Goal: Information Seeking & Learning: Learn about a topic

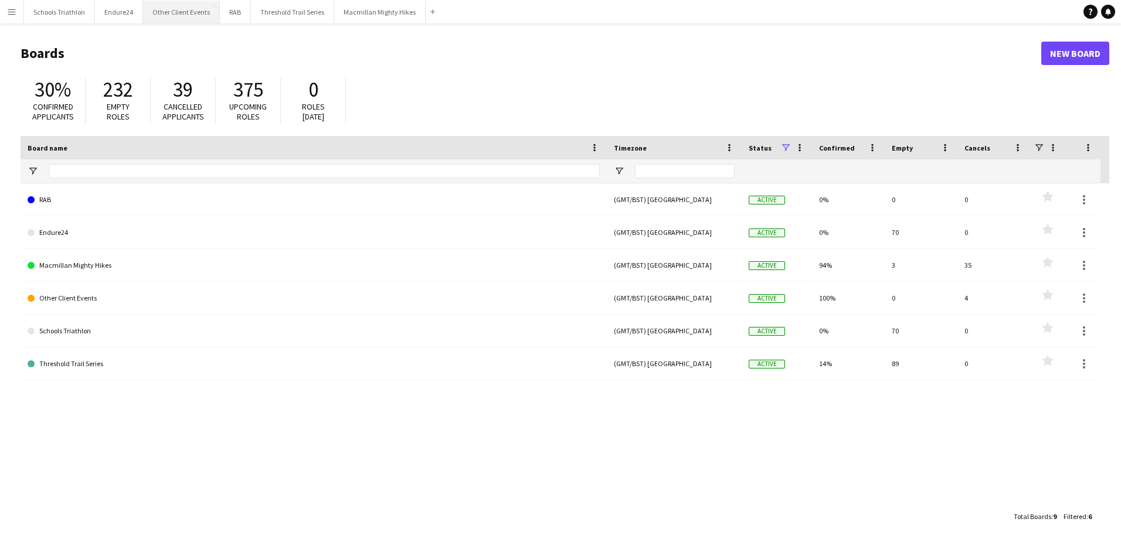
click at [187, 11] on button "Other Client Events Close" at bounding box center [181, 12] width 77 height 23
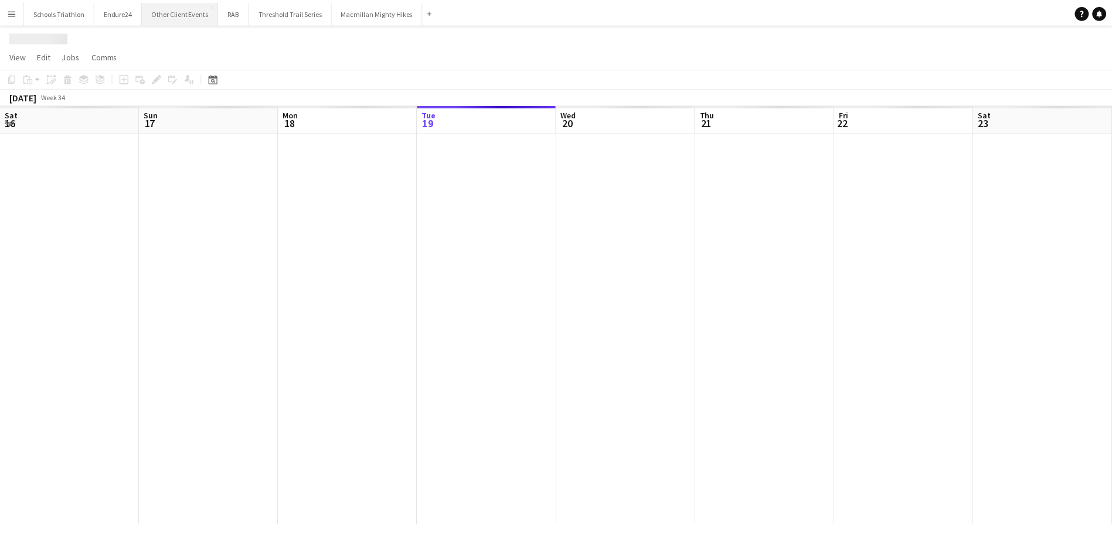
scroll to position [0, 280]
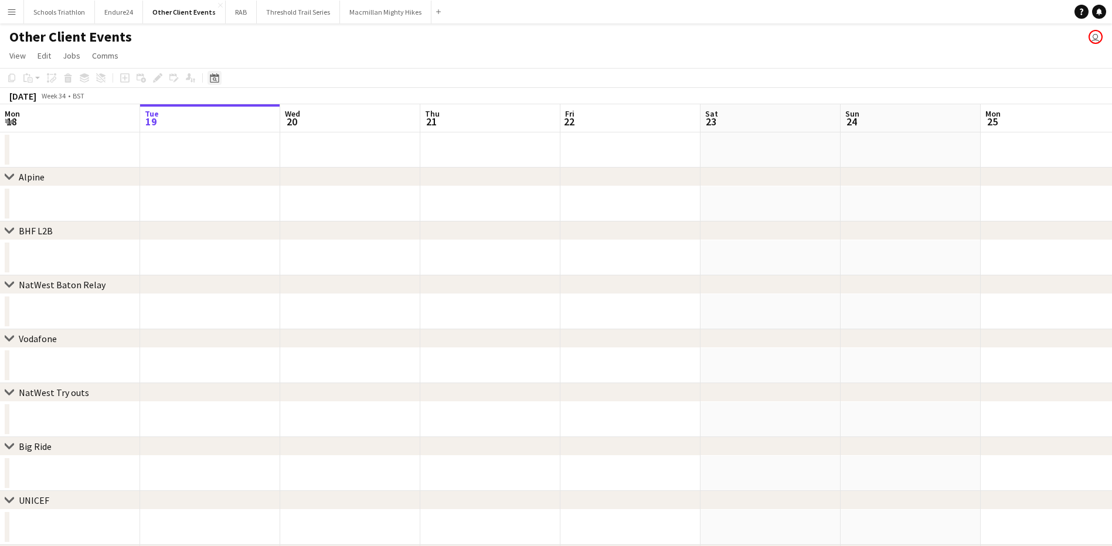
click at [216, 77] on icon at bounding box center [214, 77] width 9 height 9
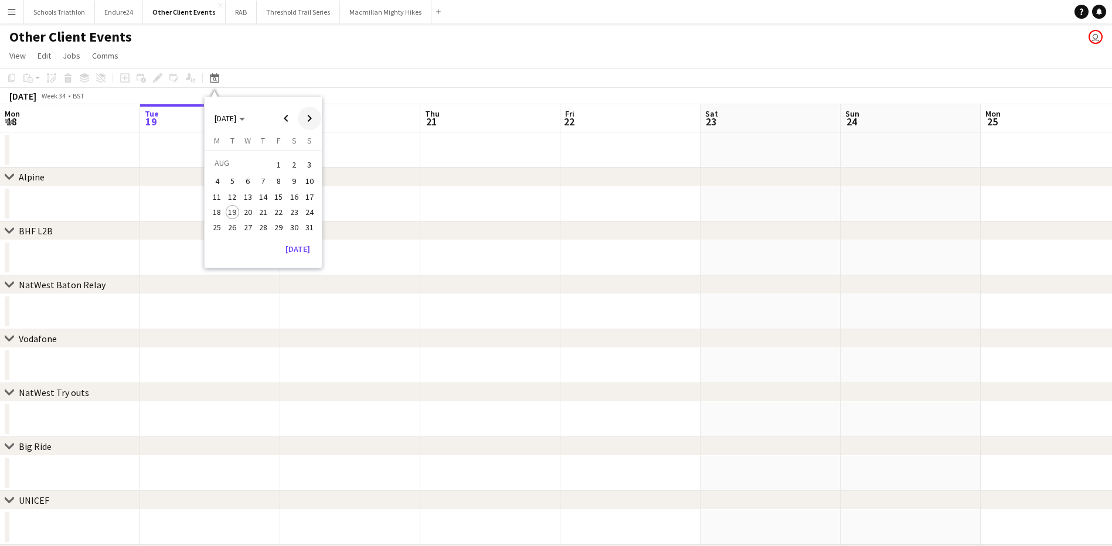
click at [308, 118] on span "Next month" at bounding box center [309, 118] width 23 height 23
click at [292, 121] on span "Previous month" at bounding box center [285, 118] width 23 height 23
click at [290, 211] on span "20" at bounding box center [294, 209] width 14 height 14
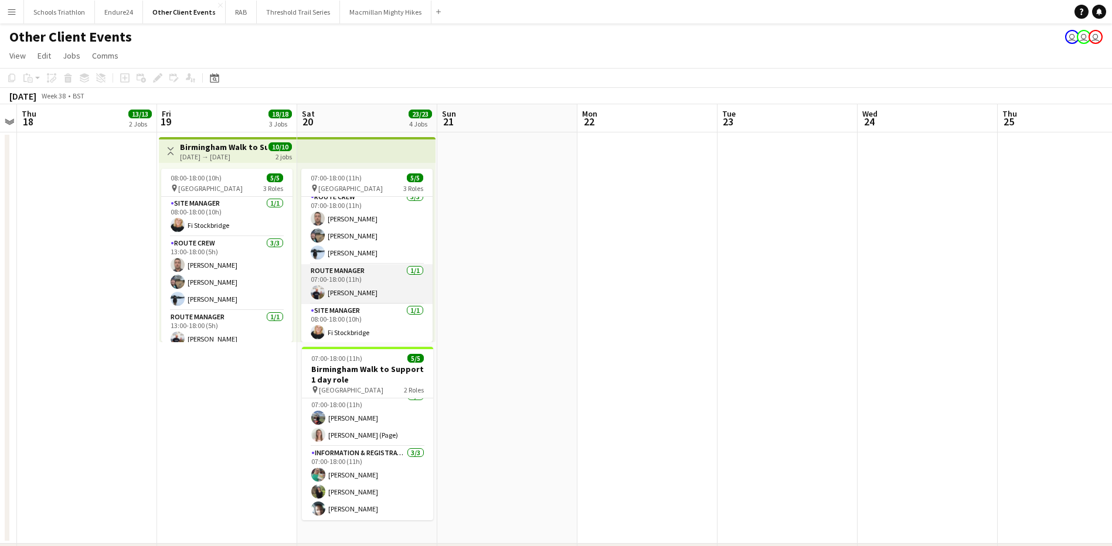
scroll to position [8, 0]
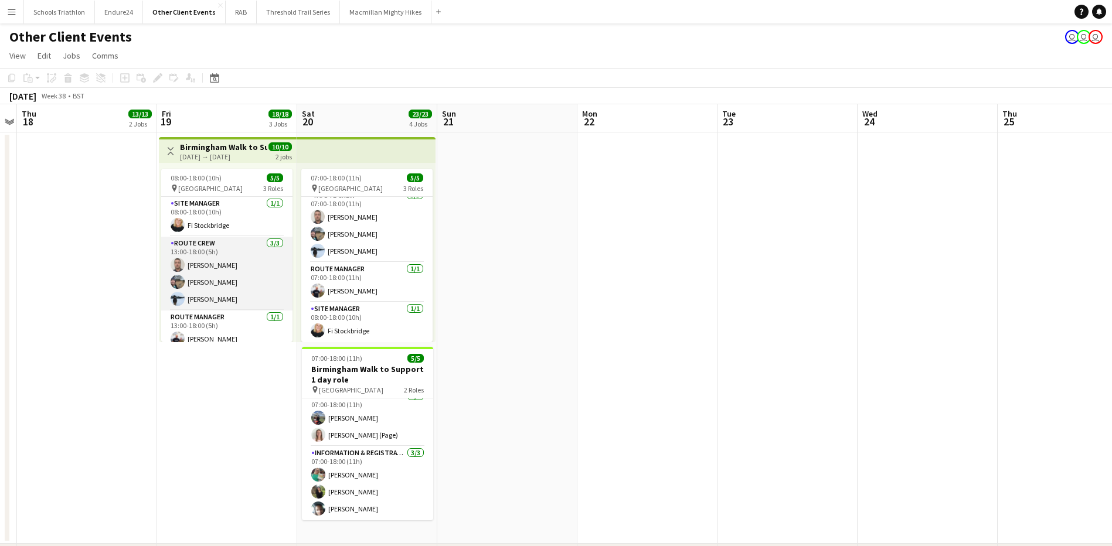
click at [234, 284] on app-card-role "Route Crew [DATE] 13:00-18:00 (5h) [PERSON_NAME] [PERSON_NAME] [PERSON_NAME]" at bounding box center [226, 274] width 131 height 74
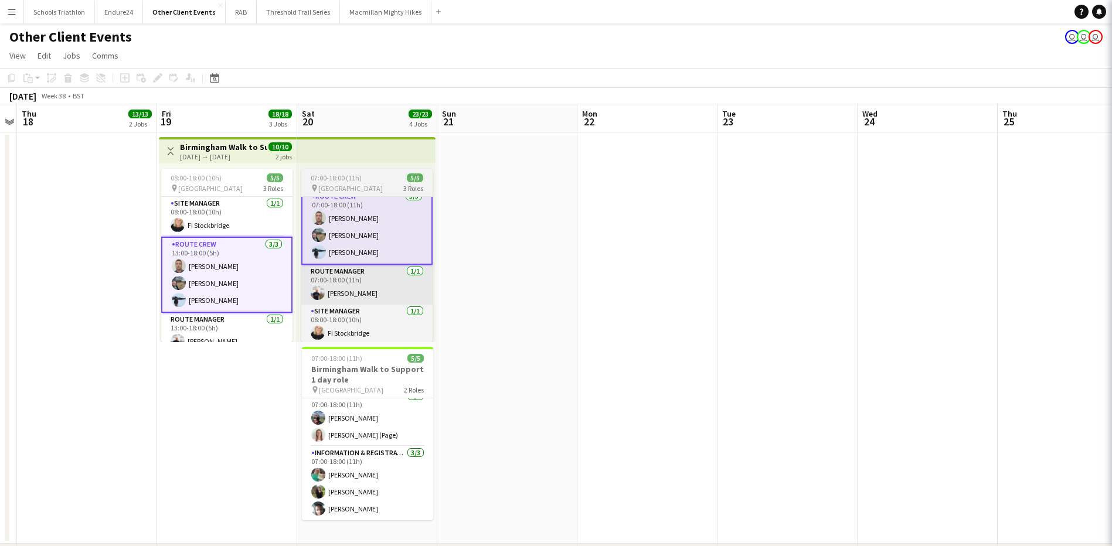
scroll to position [9, 0]
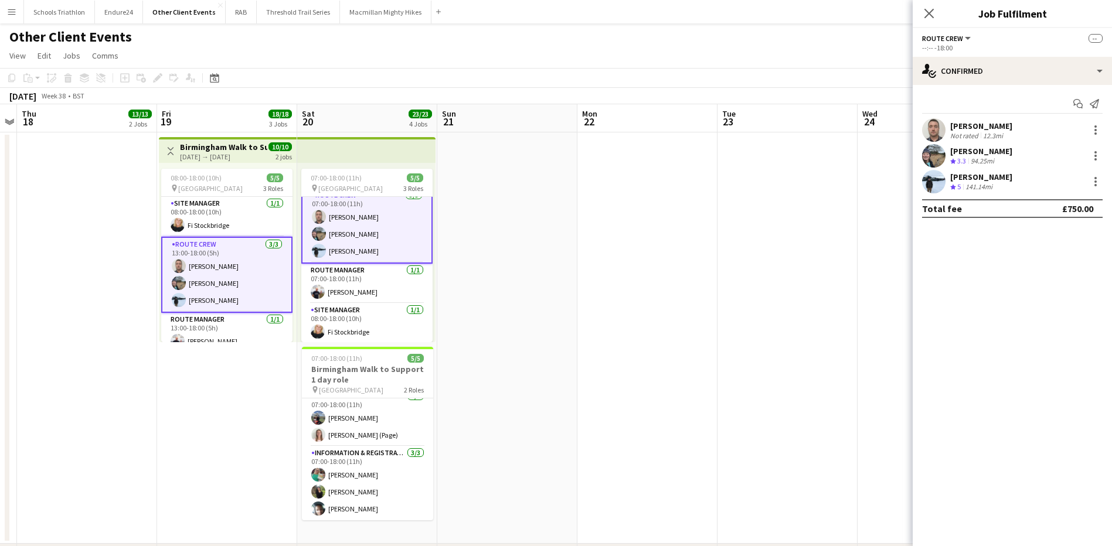
click at [1010, 156] on div "[PERSON_NAME] Crew rating 3.3 94.25mi" at bounding box center [1012, 155] width 199 height 23
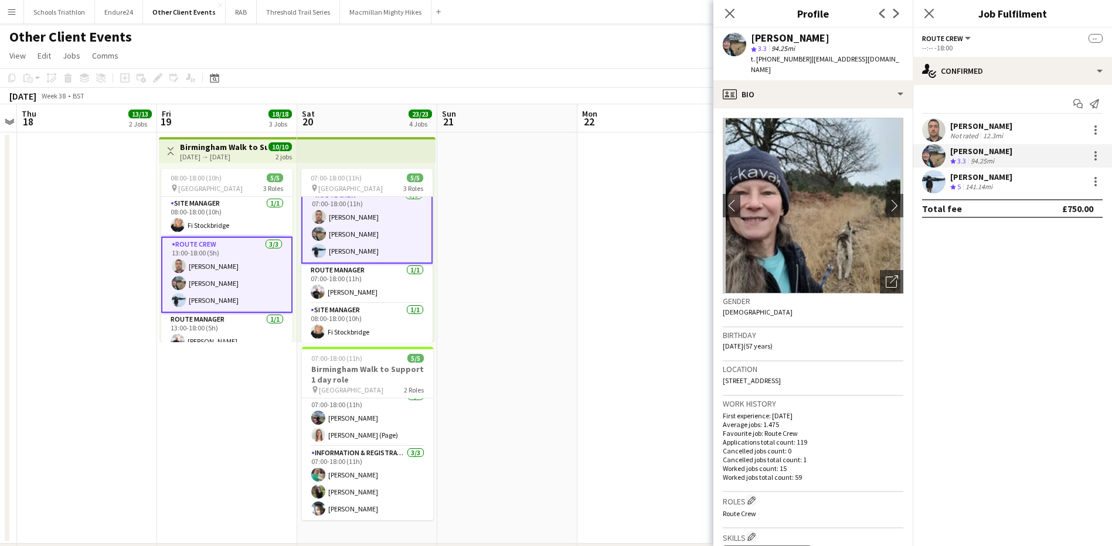
click at [1017, 133] on div "[PERSON_NAME] Not rated 12.3mi" at bounding box center [1012, 129] width 199 height 23
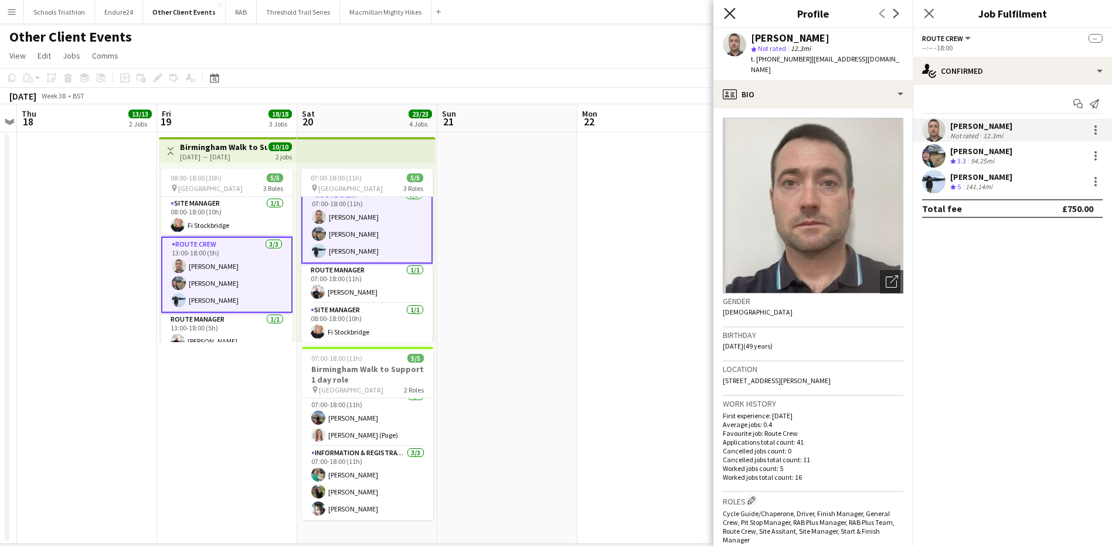
click at [732, 15] on icon "Close pop-in" at bounding box center [729, 13] width 11 height 11
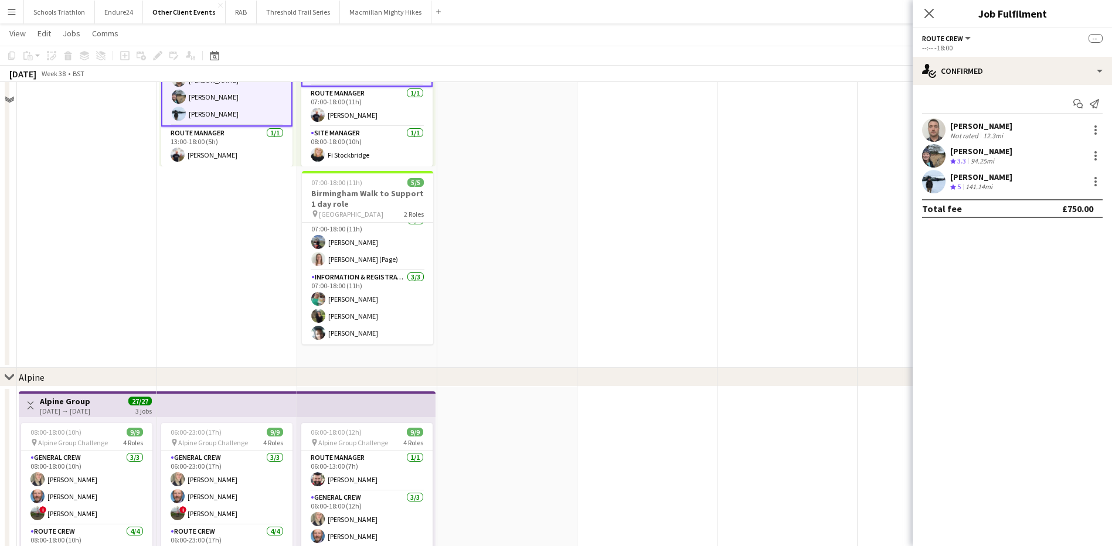
scroll to position [176, 0]
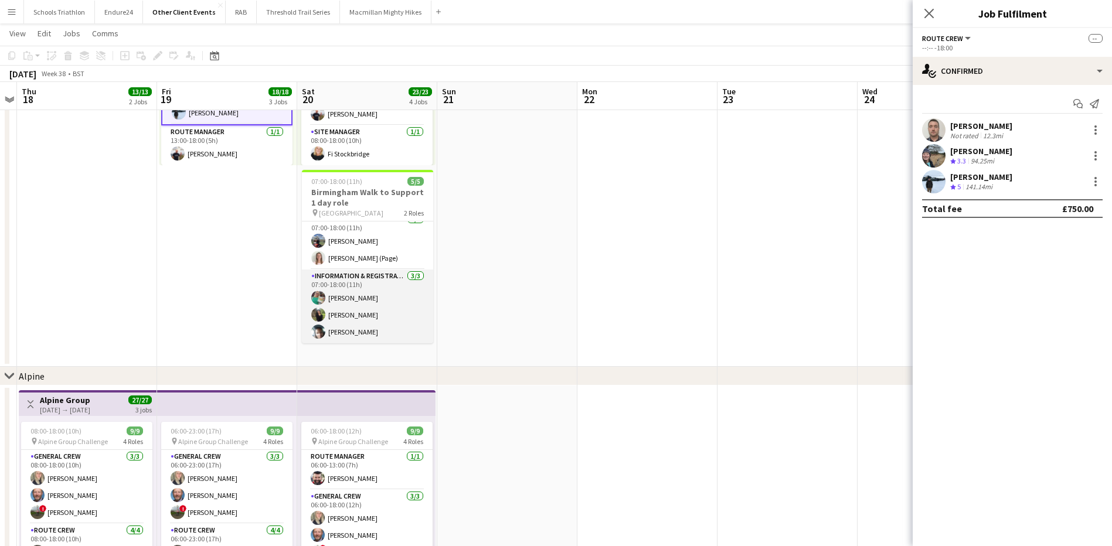
click at [397, 319] on app-card-role "Information & registration crew [DATE] 07:00-18:00 (11h) [PERSON_NAME] [PERSON_…" at bounding box center [367, 307] width 131 height 74
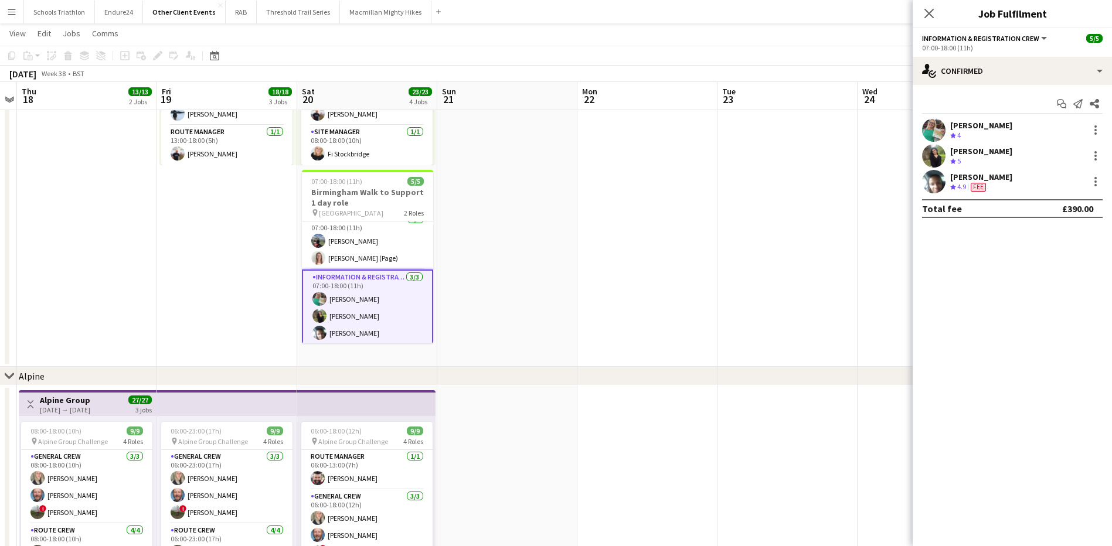
scroll to position [8, 0]
click at [1036, 181] on div "[PERSON_NAME] Crew rating 4.9 176.62mi Fee" at bounding box center [1012, 181] width 199 height 23
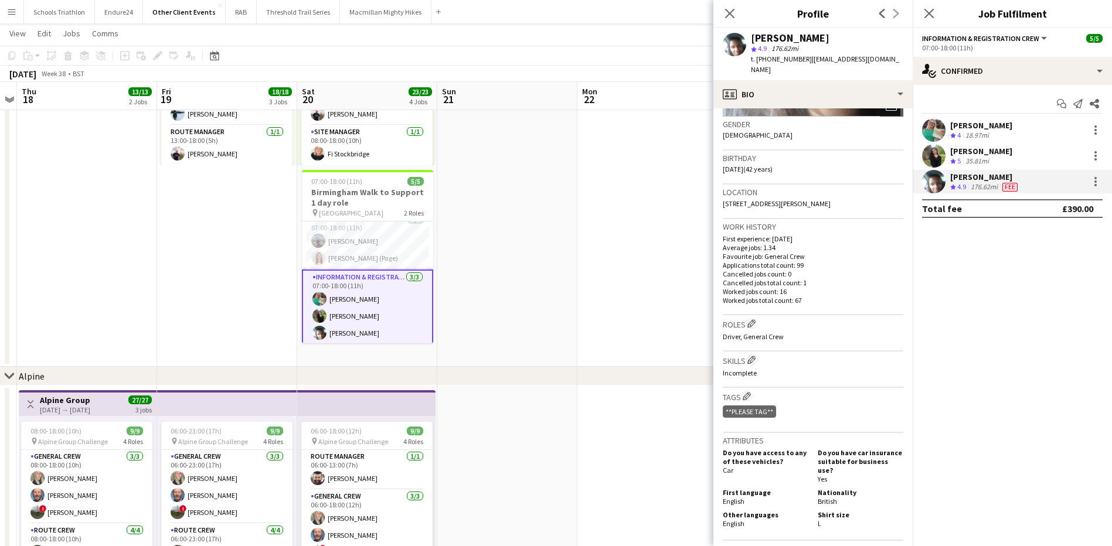
scroll to position [0, 0]
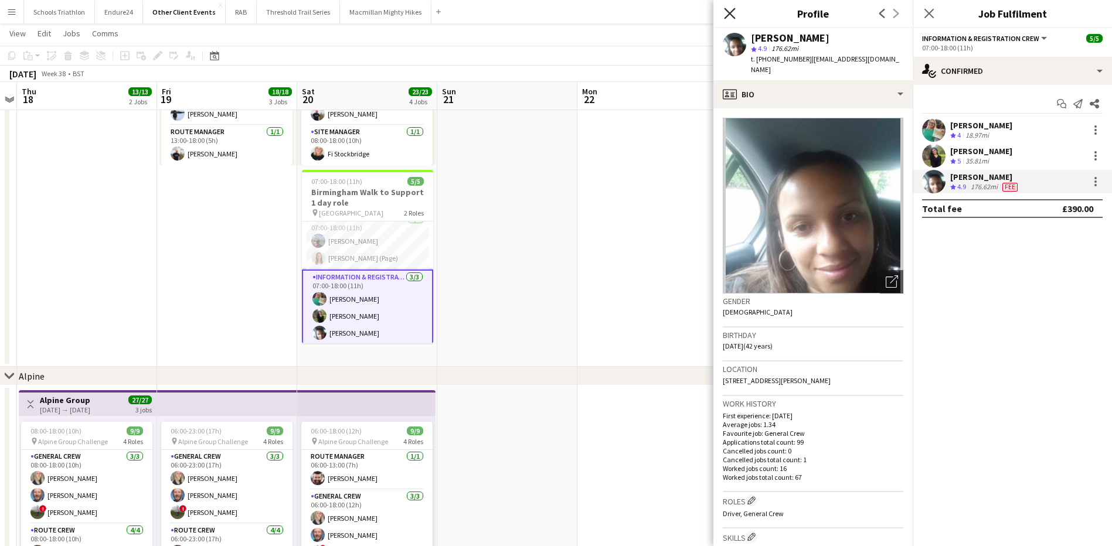
click at [727, 11] on icon at bounding box center [729, 13] width 11 height 11
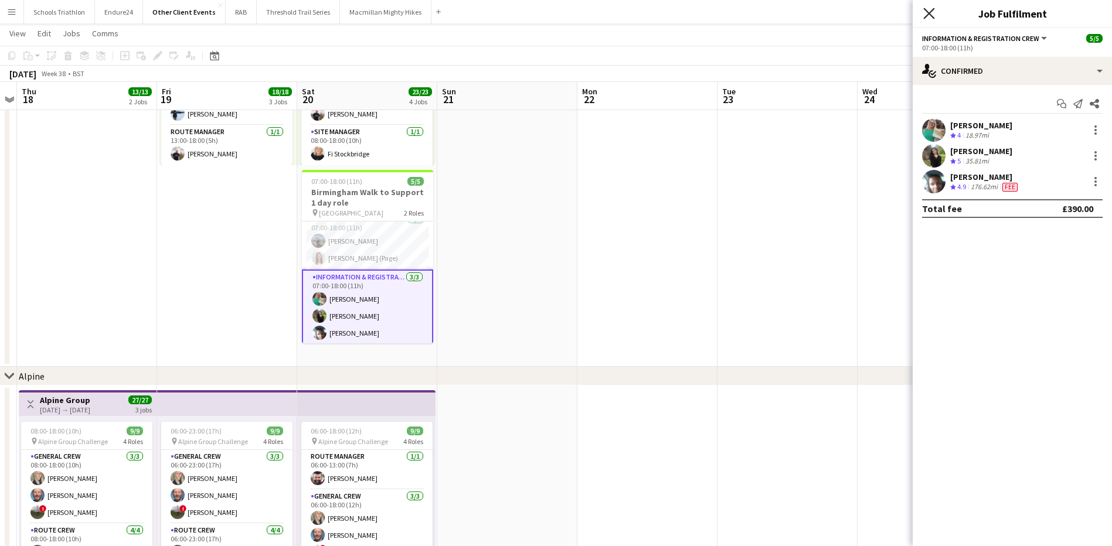
click at [928, 13] on icon at bounding box center [928, 13] width 11 height 11
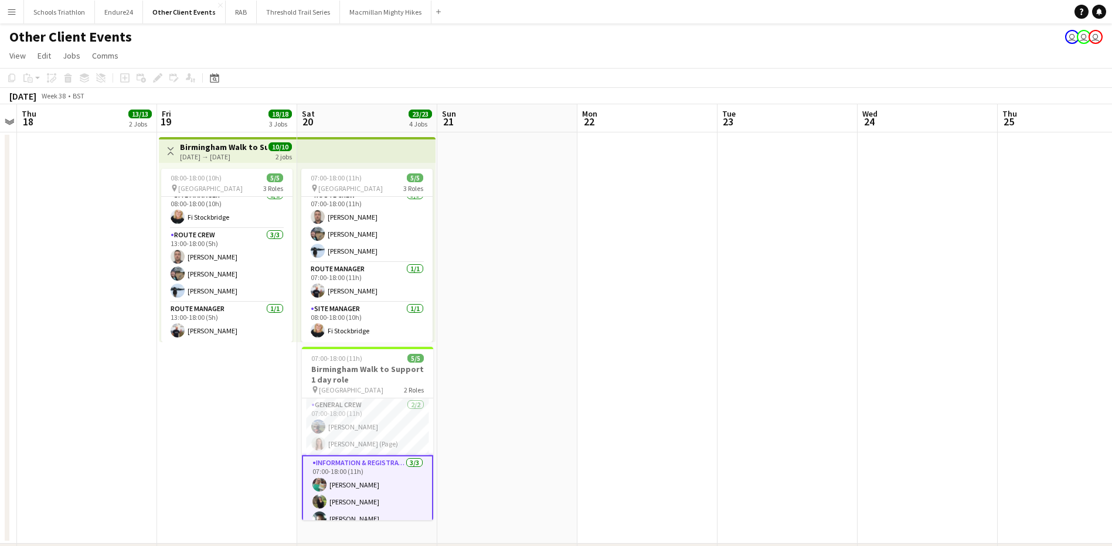
click at [485, 394] on app-date-cell at bounding box center [507, 337] width 140 height 411
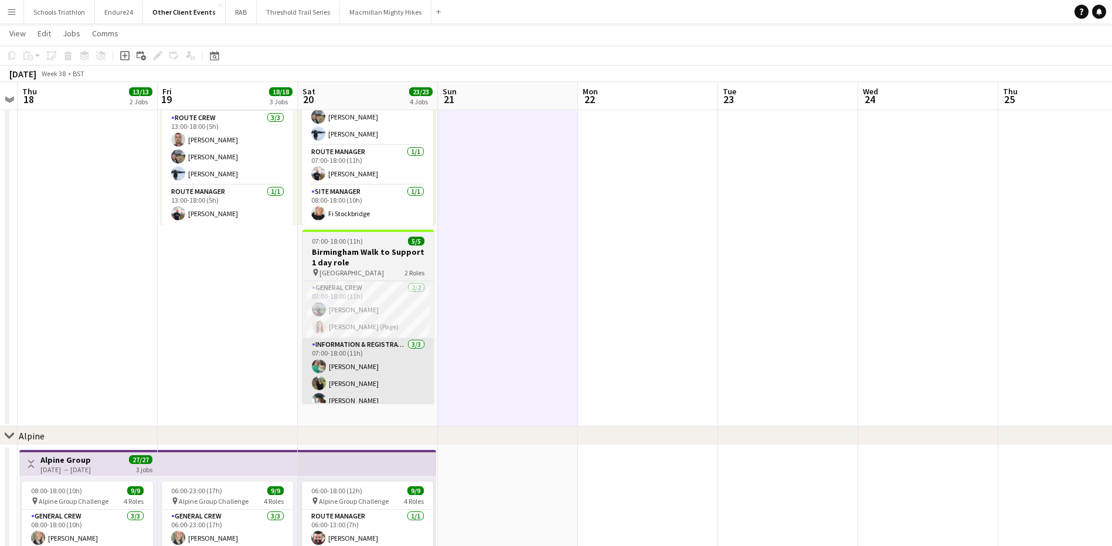
scroll to position [117, 0]
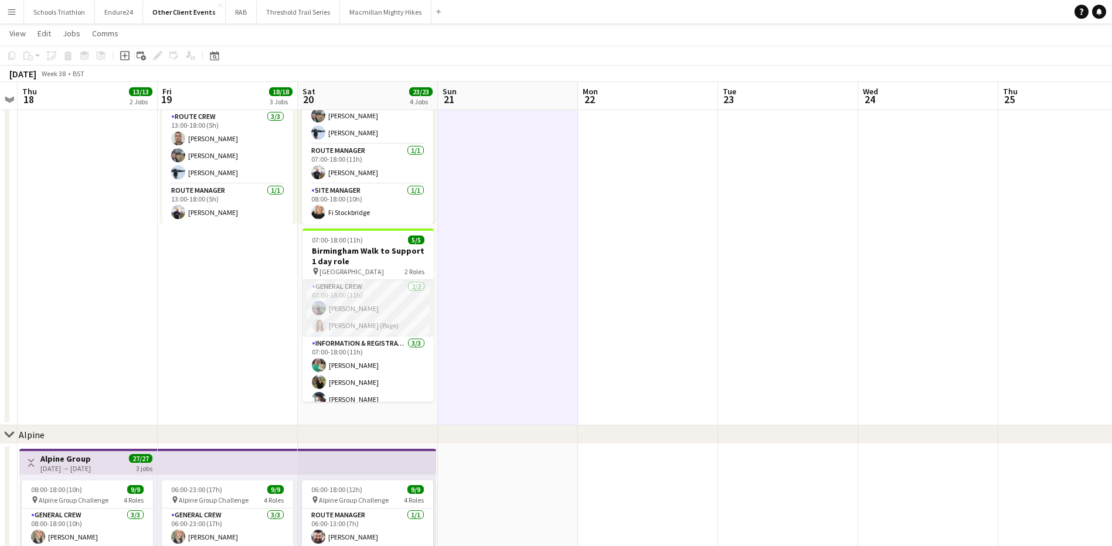
click at [389, 324] on app-card-role "General Crew [DATE] 07:00-18:00 (11h) [PERSON_NAME] [PERSON_NAME] (Page)" at bounding box center [367, 308] width 131 height 57
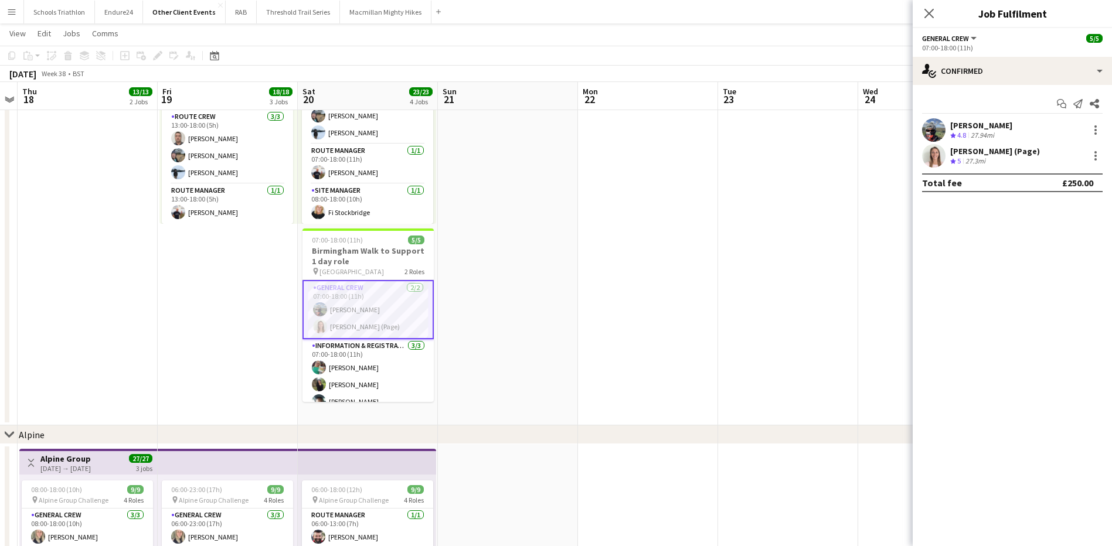
click at [1017, 128] on div "[PERSON_NAME] Crew rating 4.8 27.94mi" at bounding box center [1012, 129] width 199 height 23
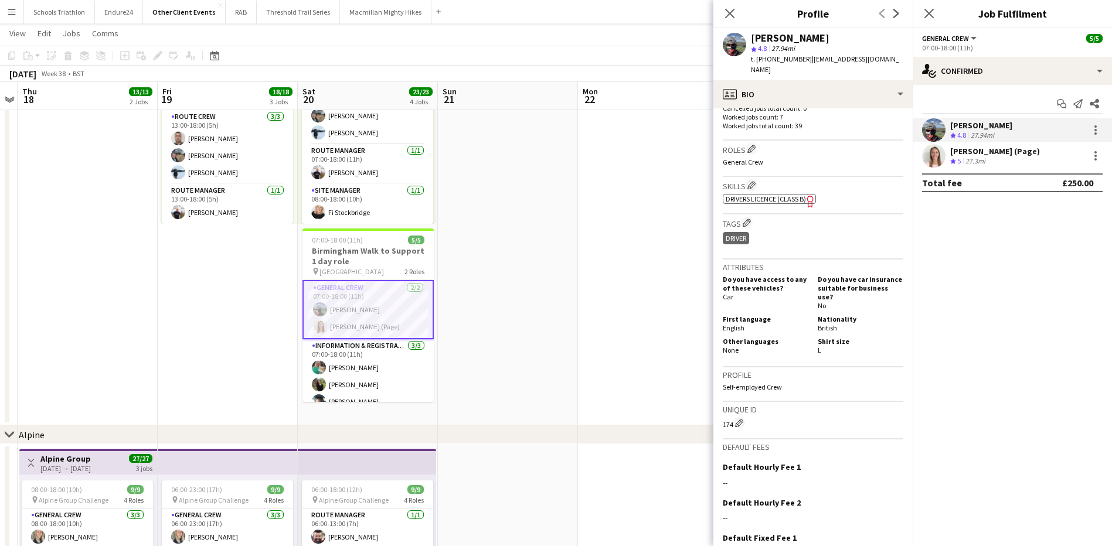
scroll to position [0, 0]
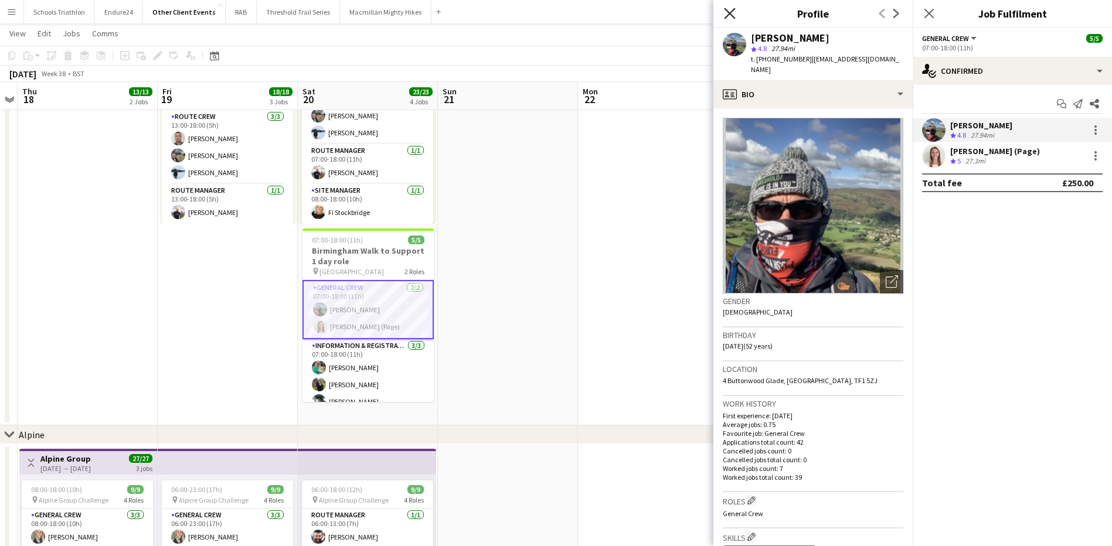
click at [731, 14] on icon at bounding box center [729, 13] width 11 height 11
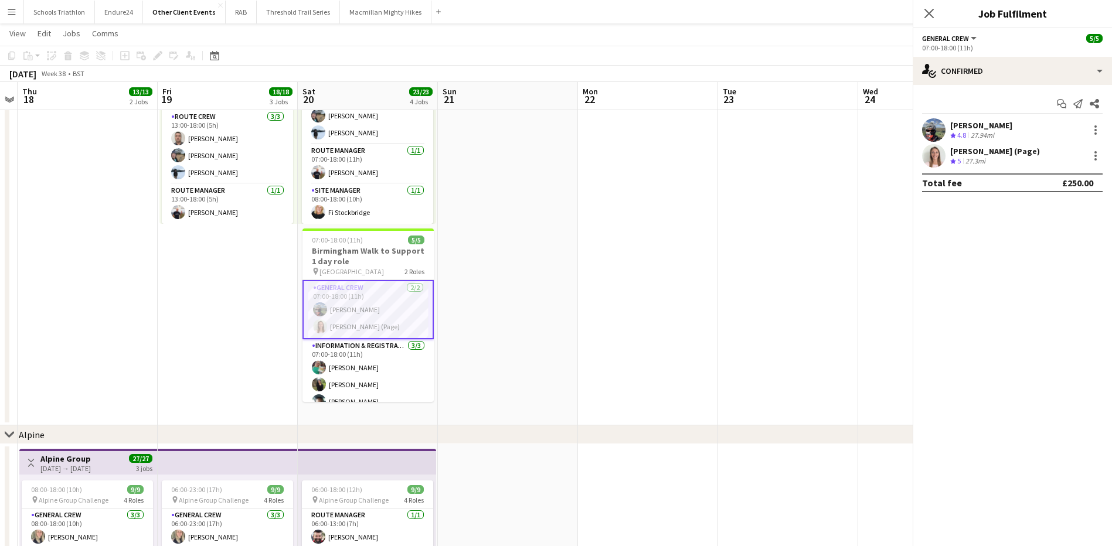
click at [706, 201] on app-date-cell at bounding box center [648, 219] width 140 height 411
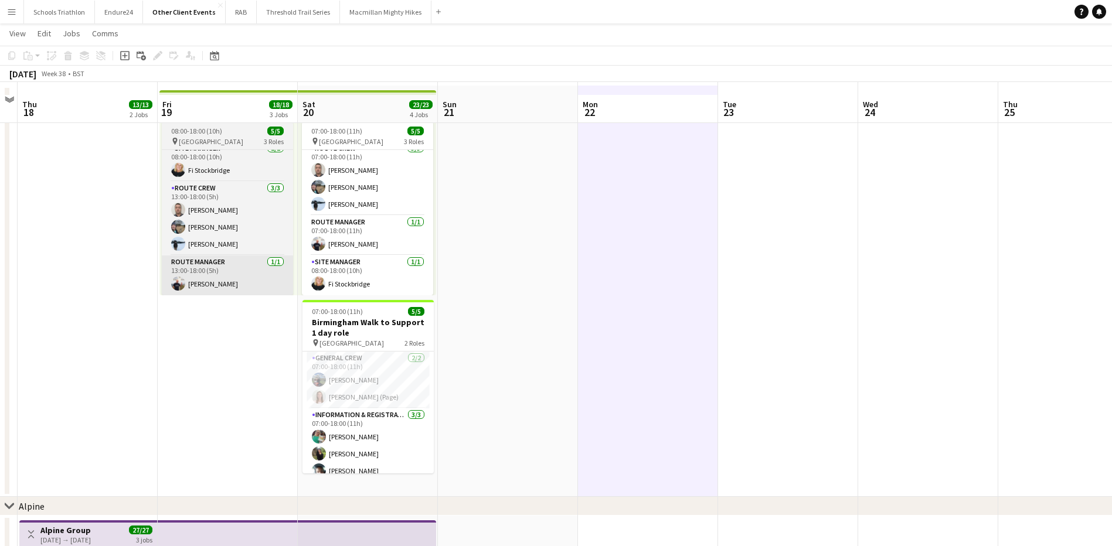
scroll to position [59, 0]
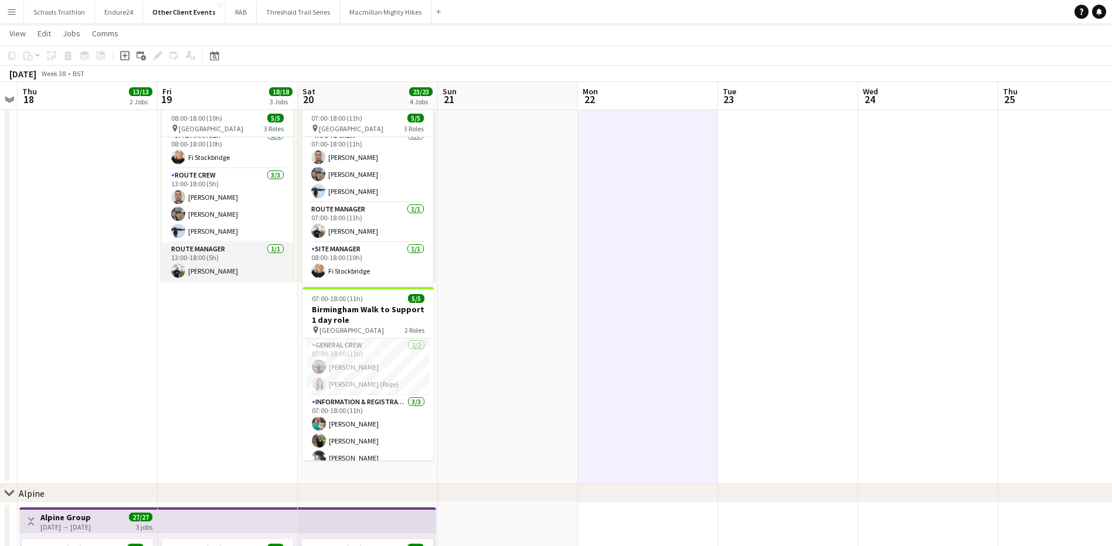
click at [244, 271] on app-card-role "Route Manager [DATE] 13:00-18:00 (5h) [PERSON_NAME]" at bounding box center [227, 263] width 131 height 40
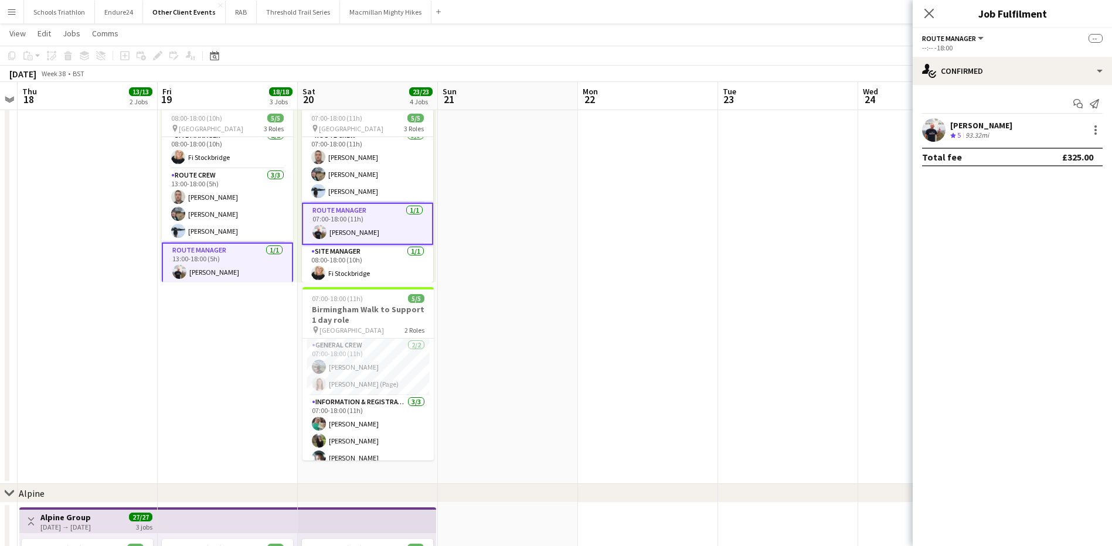
click at [1000, 122] on div "[PERSON_NAME] Crew rating 5 93.32mi" at bounding box center [1012, 129] width 199 height 23
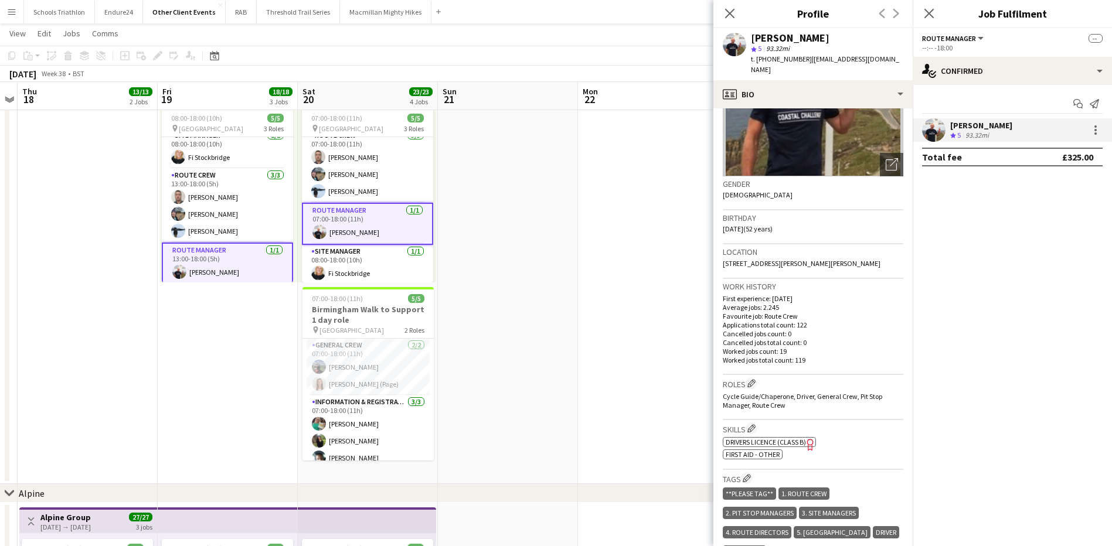
scroll to position [0, 0]
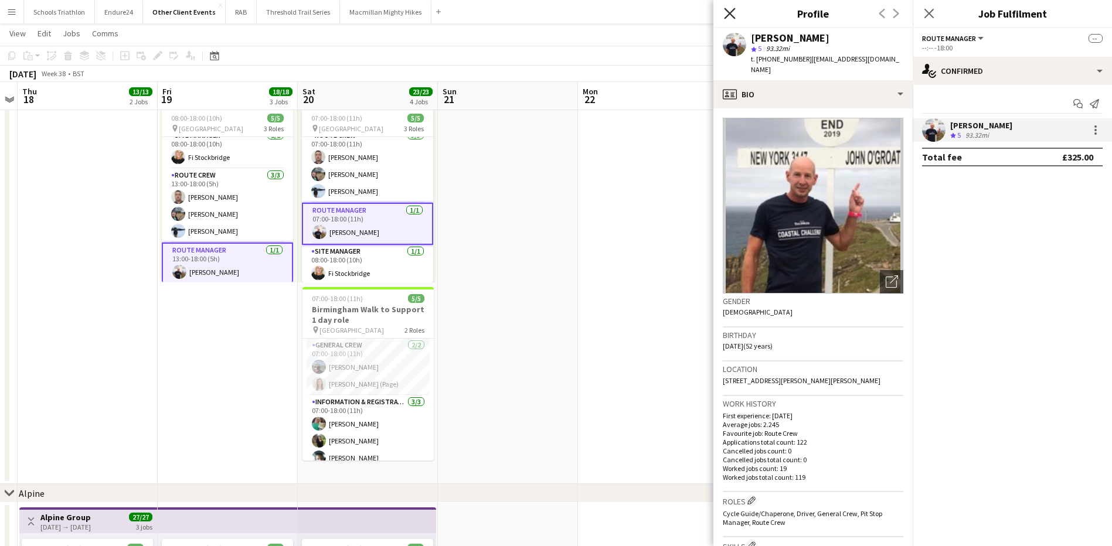
click at [726, 13] on icon "Close pop-in" at bounding box center [729, 13] width 11 height 11
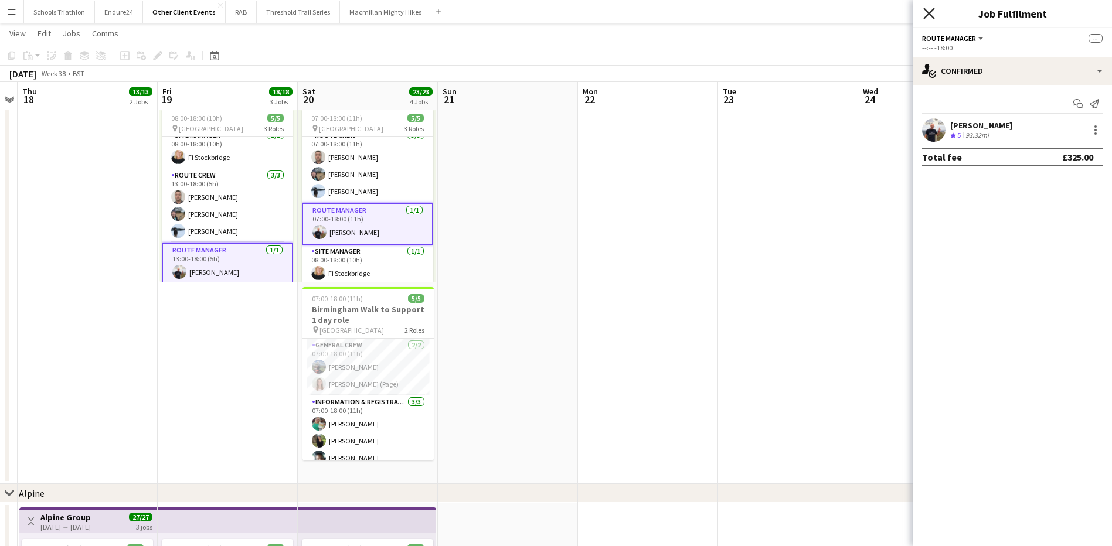
click at [928, 15] on icon at bounding box center [928, 13] width 11 height 11
